Goal: Ask a question: Seek information or help from site administrators or community

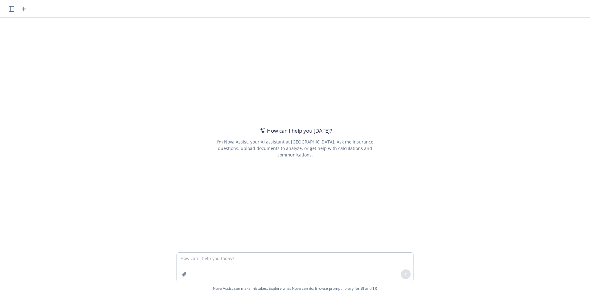
click at [222, 260] on textarea at bounding box center [295, 266] width 236 height 29
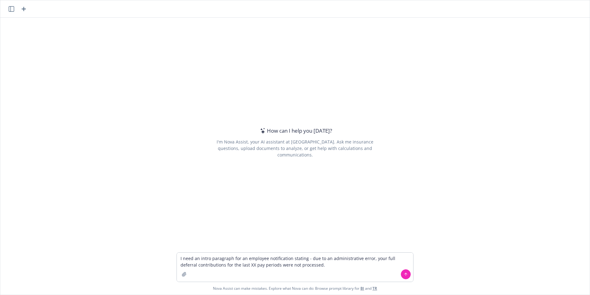
type textarea "I need an intro paragraph for an employee notification stating - due to an admi…"
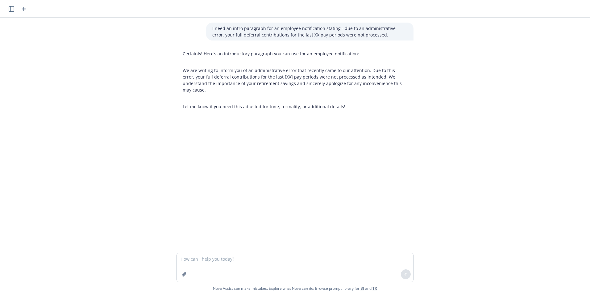
click at [394, 83] on p "We are writing to inform you of an administrative error that recently came to o…" at bounding box center [295, 80] width 225 height 26
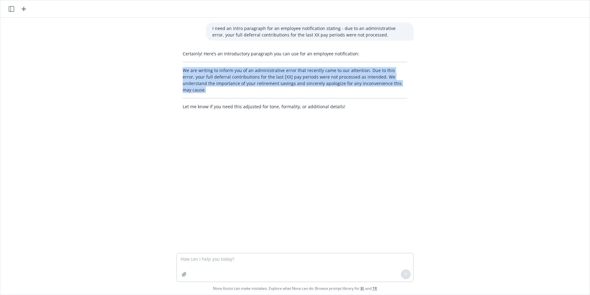
drag, startPoint x: 392, startPoint y: 84, endPoint x: 171, endPoint y: 70, distance: 221.2
click at [172, 70] on div "Certainly! Here’s an introductory paragraph you can use for an employee notific…" at bounding box center [295, 80] width 247 height 64
drag, startPoint x: 171, startPoint y: 70, endPoint x: 208, endPoint y: 71, distance: 37.1
copy p "We are writing to inform you of an administrative error that recently came to o…"
